Goal: Find specific page/section: Find specific page/section

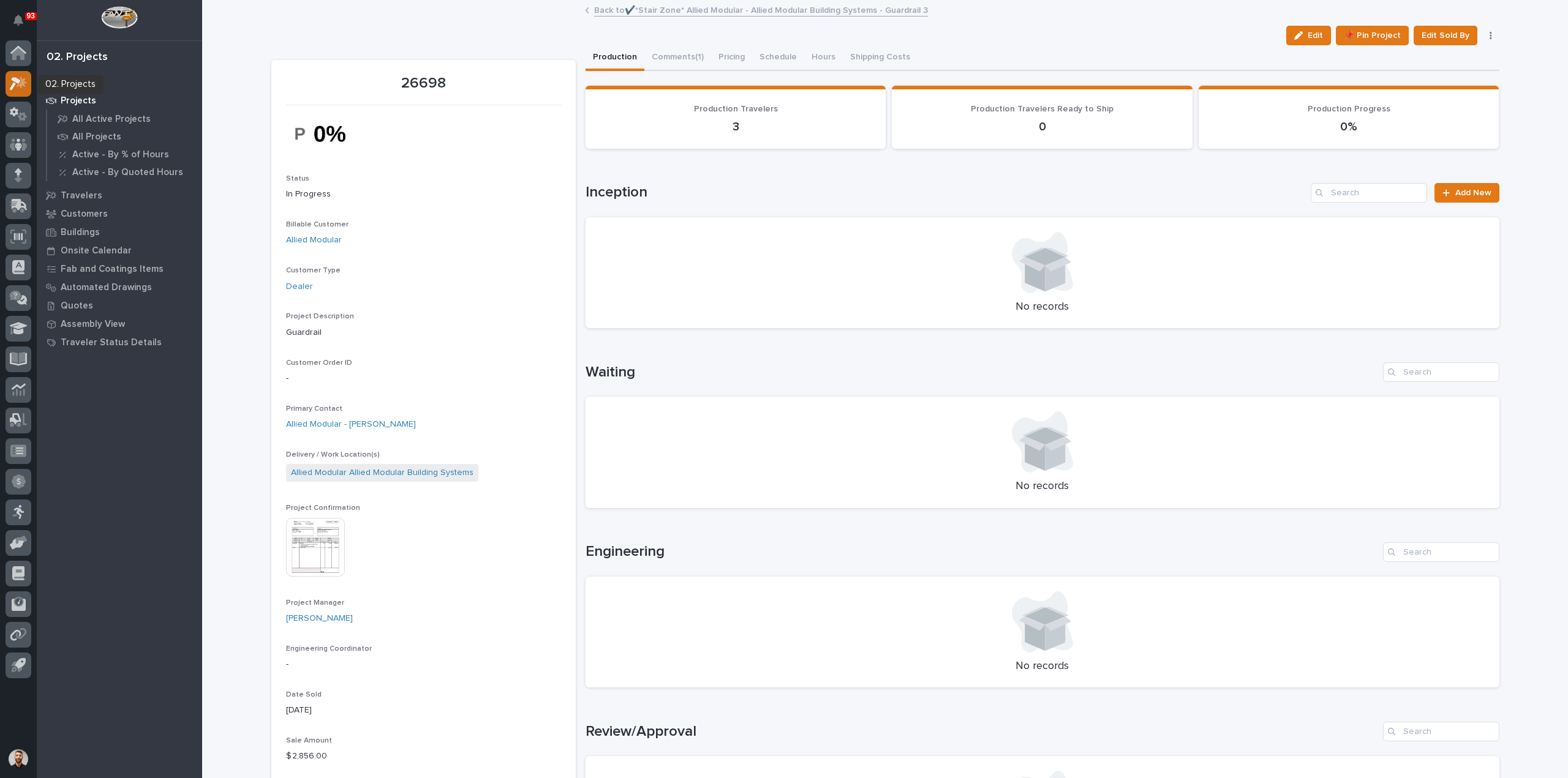
click at [30, 87] on div at bounding box center [18, 84] width 25 height 25
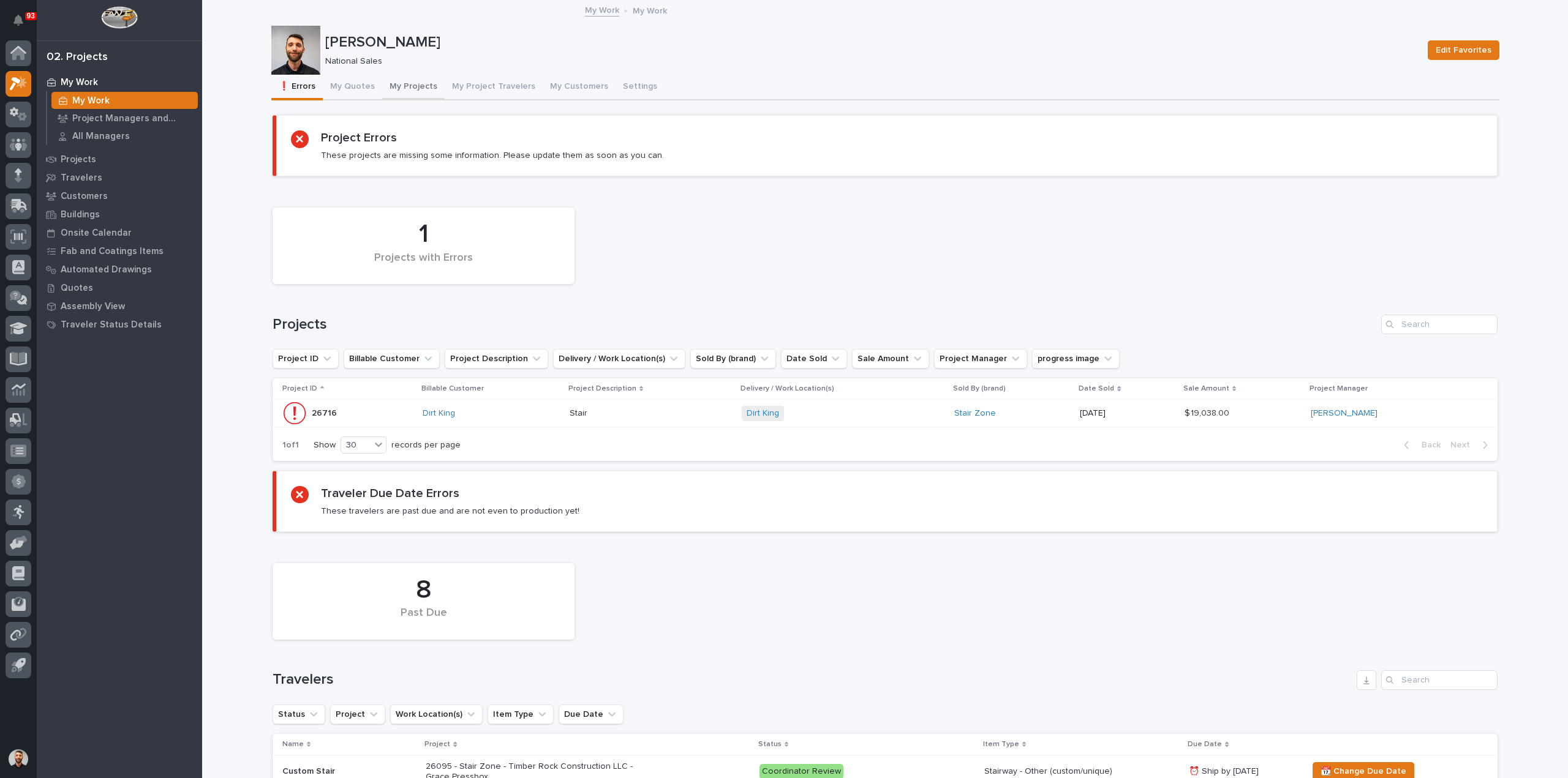
click at [403, 87] on button "My Projects" at bounding box center [414, 87] width 62 height 25
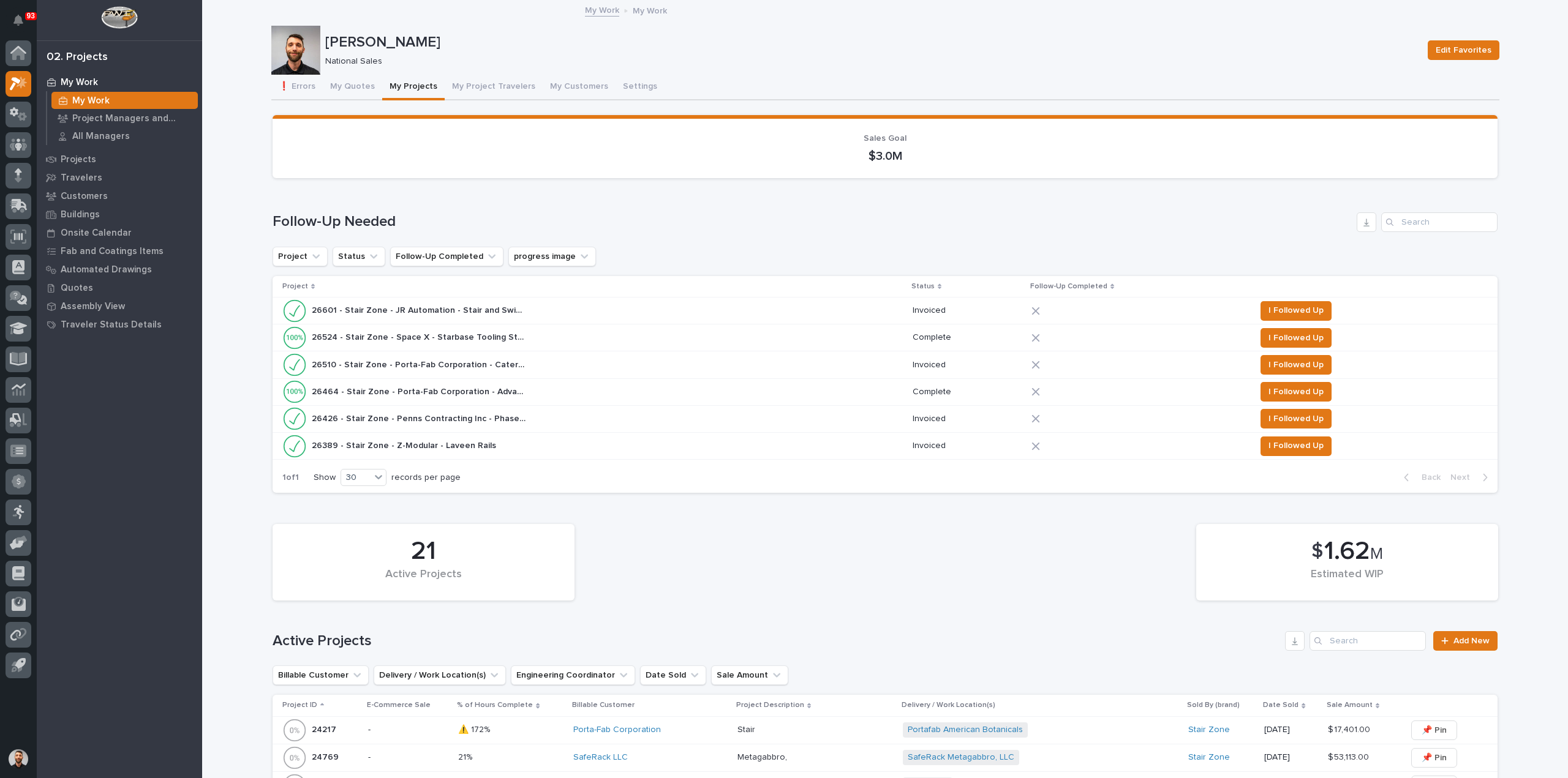
scroll to position [184, 0]
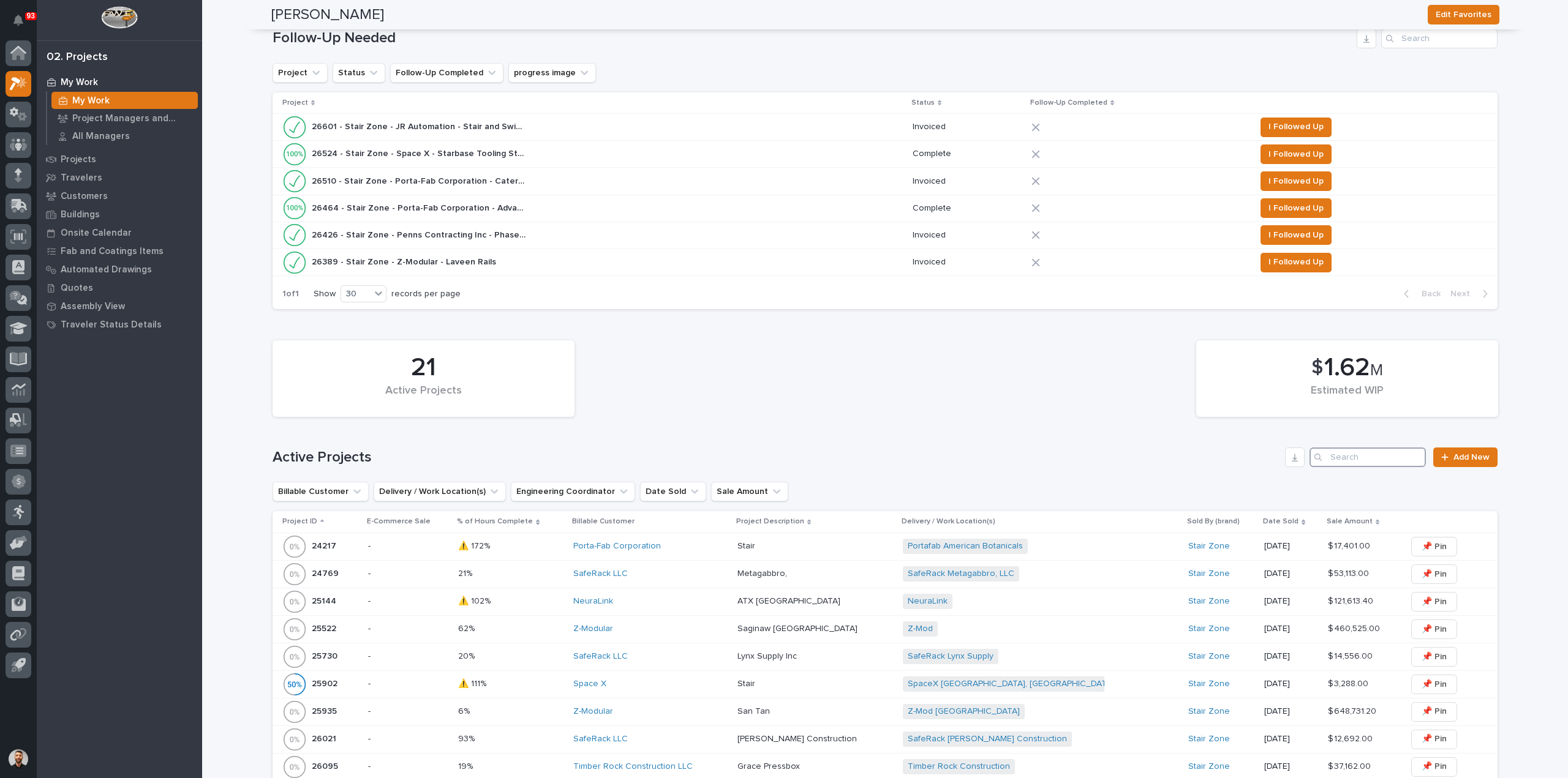
click at [1331, 456] on input "Search" at bounding box center [1368, 457] width 116 height 20
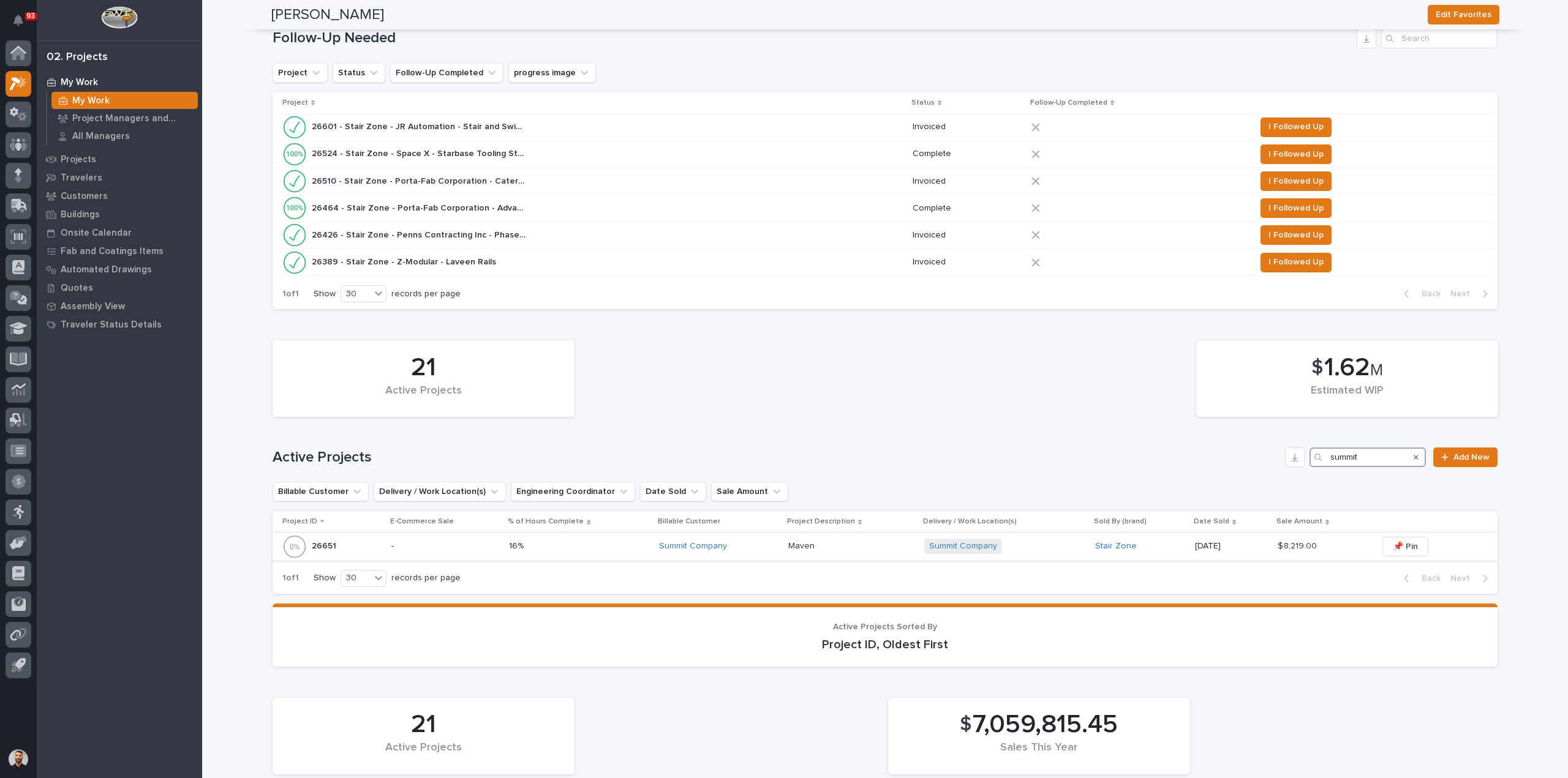
type input "summit"
click at [862, 545] on p at bounding box center [851, 546] width 127 height 10
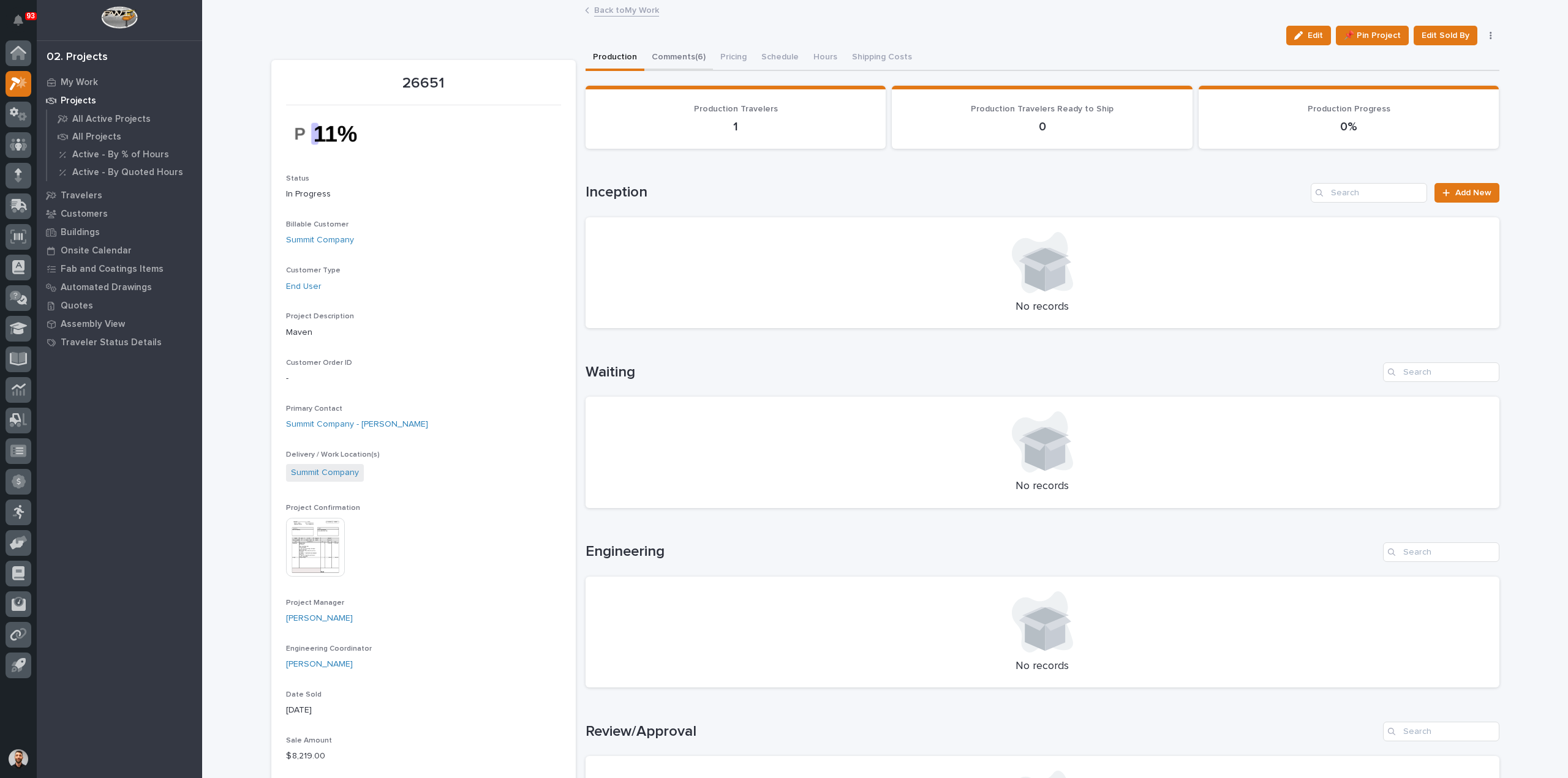
click at [685, 52] on button "Comments (6)" at bounding box center [679, 58] width 69 height 25
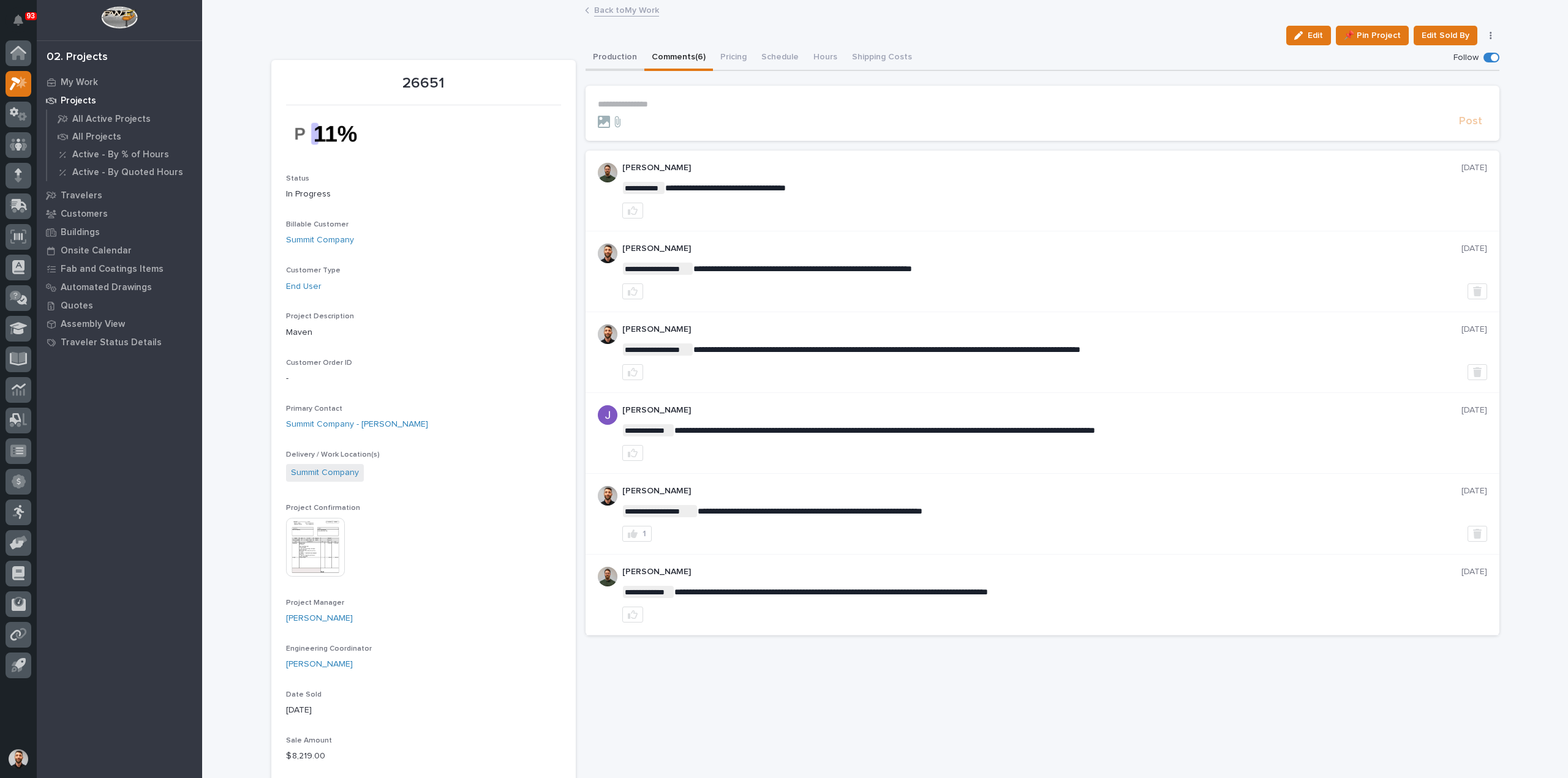
click at [619, 55] on button "Production" at bounding box center [615, 58] width 59 height 25
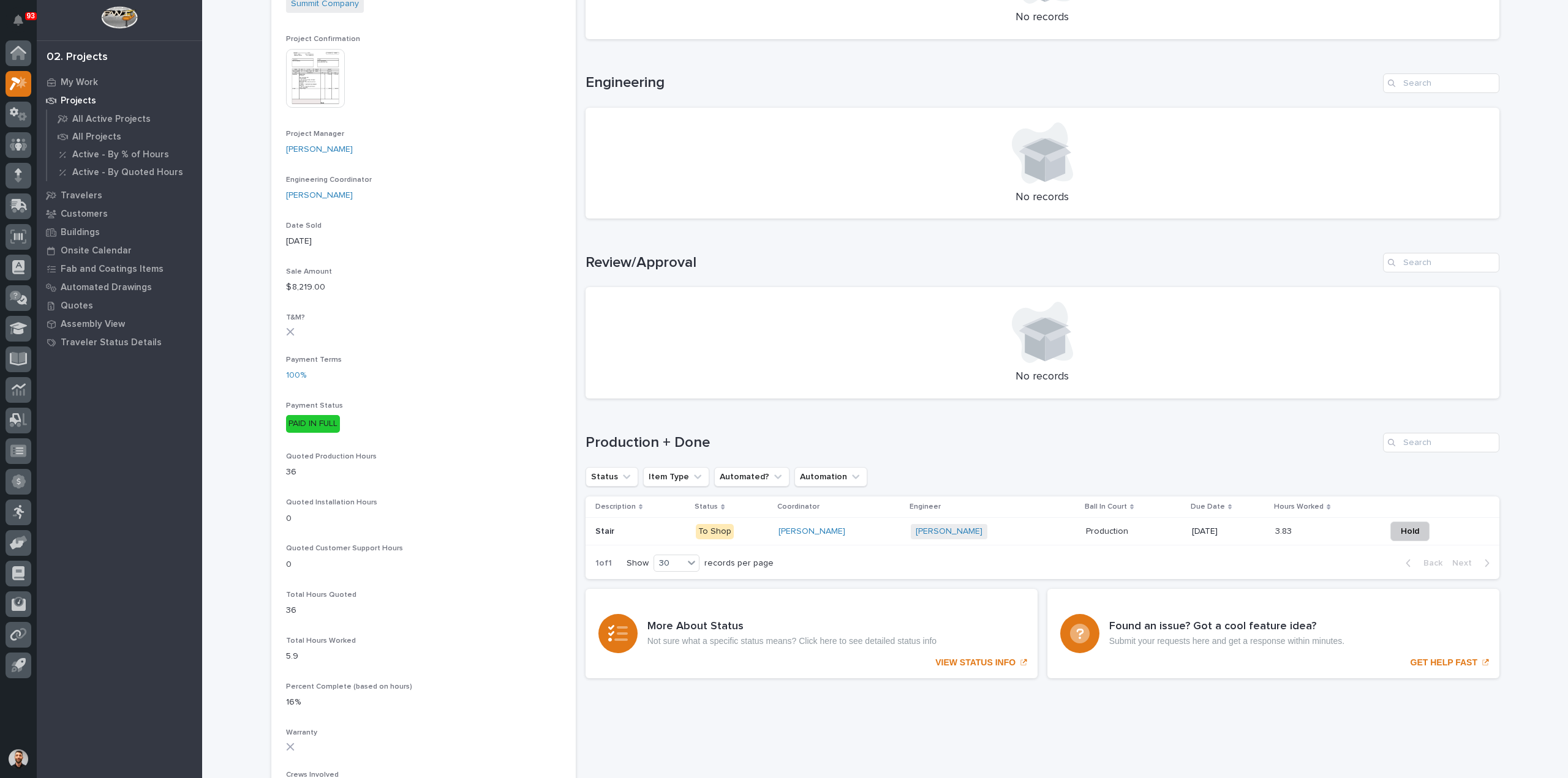
scroll to position [931, 0]
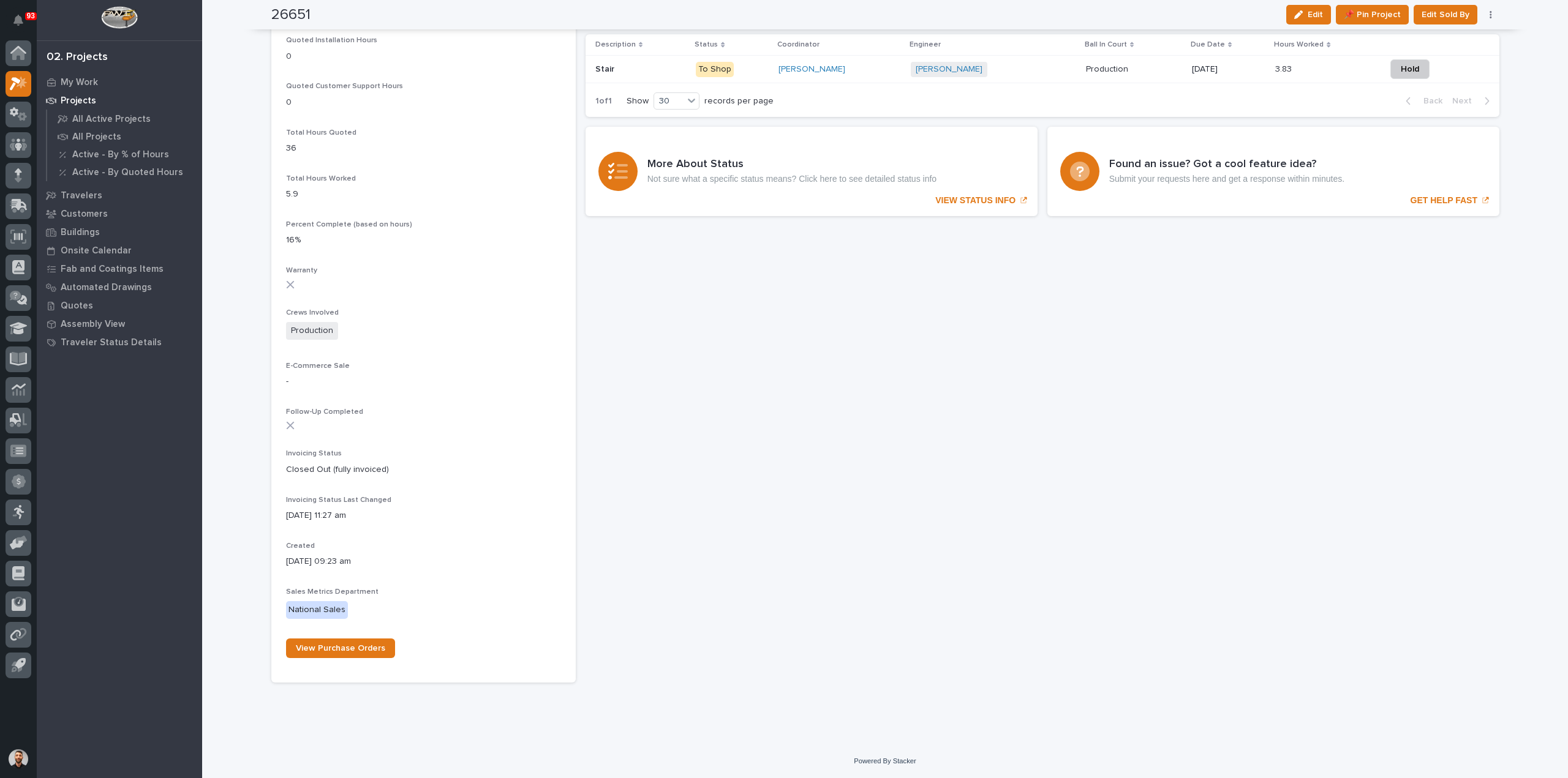
click at [1331, 68] on p at bounding box center [1326, 69] width 101 height 10
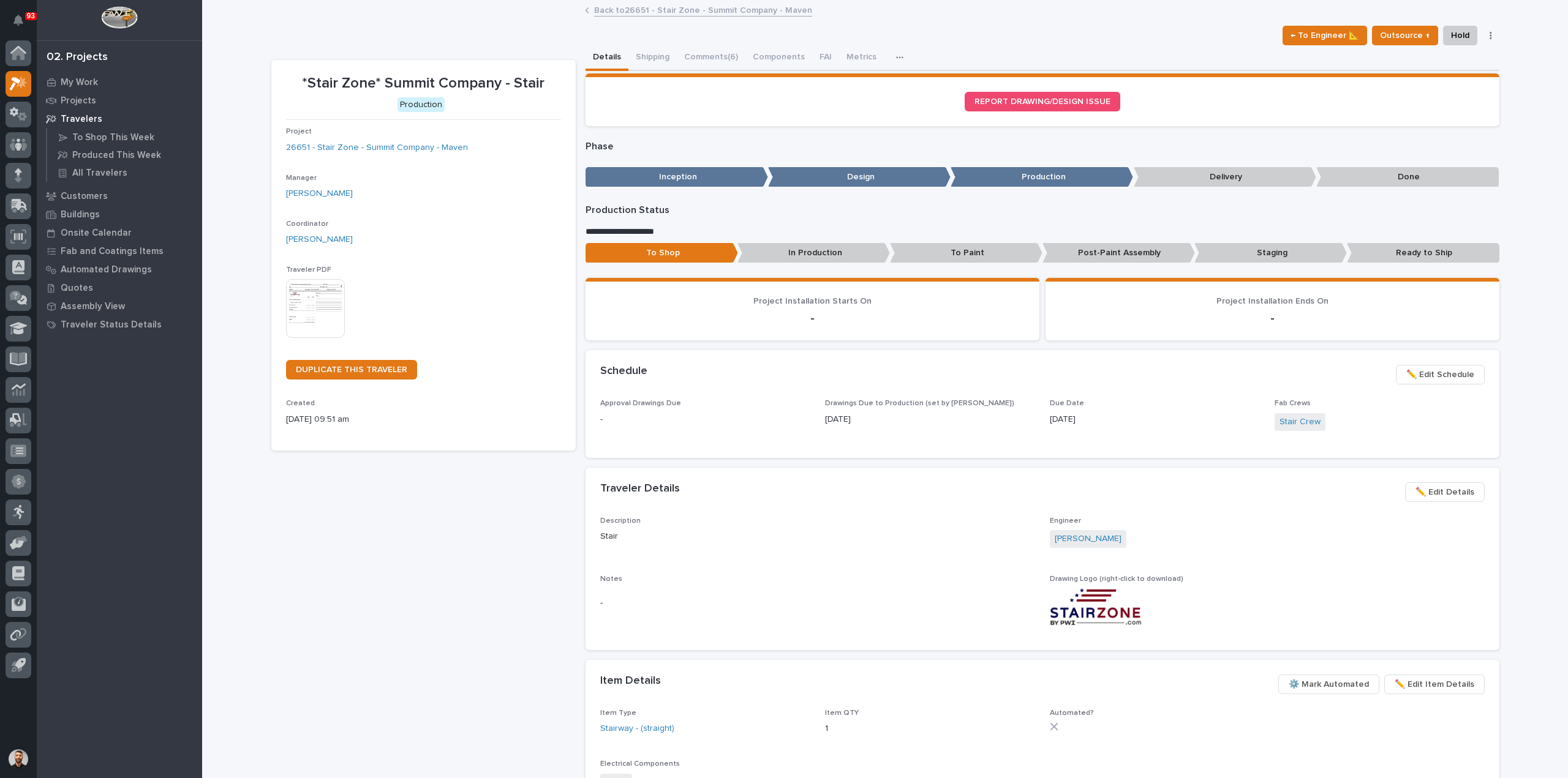
click at [711, 44] on div "← To Engineer 📐 Outsource ↑ Hold Cancel Change Traveler Type Regenerate PDF Gen…" at bounding box center [885, 35] width 1228 height 20
click at [711, 60] on button "Comments (6)" at bounding box center [711, 58] width 69 height 25
